Goal: Navigation & Orientation: Find specific page/section

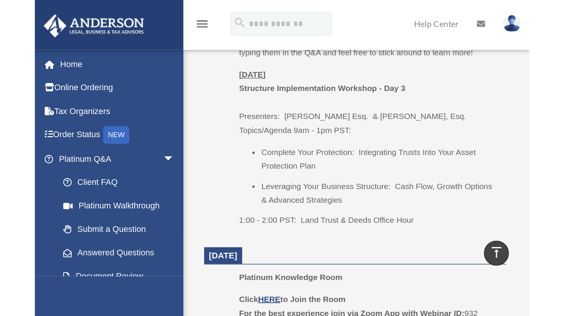
scroll to position [499, 0]
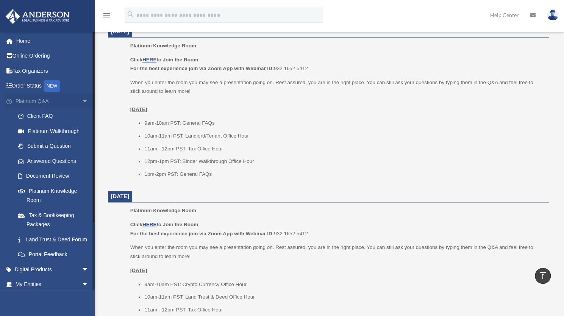
click at [81, 102] on span "arrow_drop_down" at bounding box center [88, 102] width 15 height 16
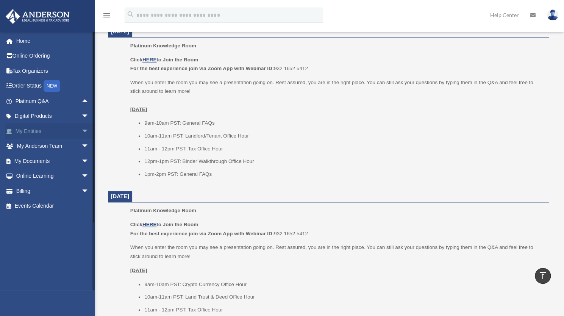
click at [38, 131] on link "My Entities arrow_drop_down" at bounding box center [52, 131] width 95 height 15
click at [81, 130] on span "arrow_drop_down" at bounding box center [88, 132] width 15 height 16
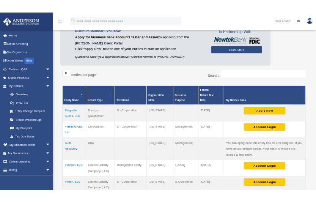
scroll to position [72, 0]
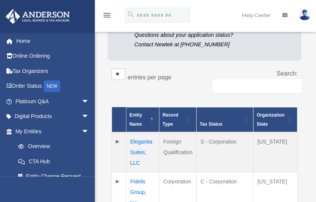
scroll to position [210, 0]
